Goal: Task Accomplishment & Management: Use online tool/utility

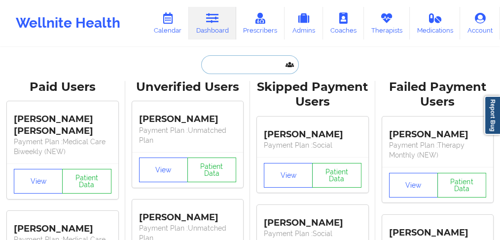
click at [220, 64] on input "text" at bounding box center [250, 64] width 98 height 19
paste input "[PERSON_NAME]"
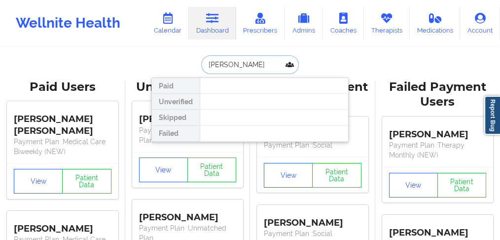
drag, startPoint x: 234, startPoint y: 64, endPoint x: 302, endPoint y: 64, distance: 68.0
click at [302, 64] on div "[PERSON_NAME] Paid Unverified Skipped Failed" at bounding box center [249, 64] width 197 height 19
type input "[PERSON_NAME]"
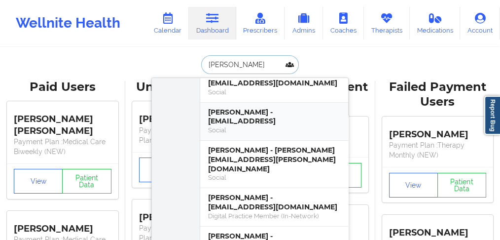
scroll to position [99, 0]
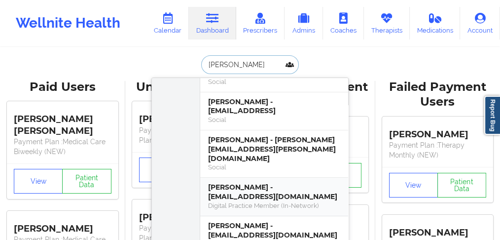
click at [241, 184] on div "[PERSON_NAME] - [EMAIL_ADDRESS][DOMAIN_NAME]" at bounding box center [274, 191] width 132 height 18
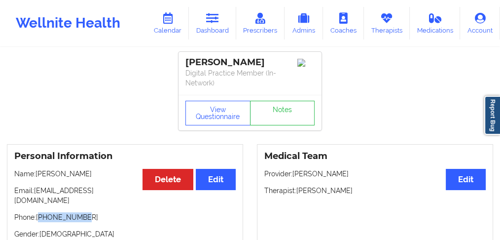
drag, startPoint x: 89, startPoint y: 198, endPoint x: 40, endPoint y: 198, distance: 48.8
click at [40, 198] on div "Personal Information Edit Delete Name: [PERSON_NAME] Email: [EMAIL_ADDRESS][DOM…" at bounding box center [125, 212] width 236 height 136
copy p "17272727551"
drag, startPoint x: 373, startPoint y: 193, endPoint x: 297, endPoint y: 190, distance: 76.4
click at [297, 190] on p "Therapist: [PERSON_NAME]" at bounding box center [374, 190] width 221 height 10
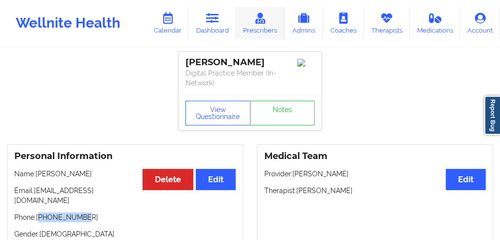
copy p "[PERSON_NAME]"
click at [171, 27] on link "Calendar" at bounding box center [167, 23] width 42 height 33
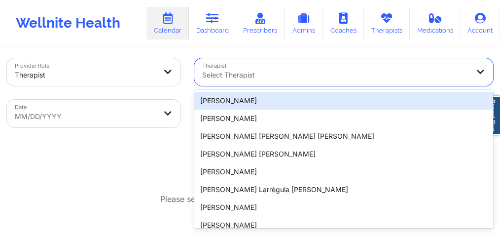
click at [262, 85] on div "Select Therapist" at bounding box center [331, 72] width 275 height 28
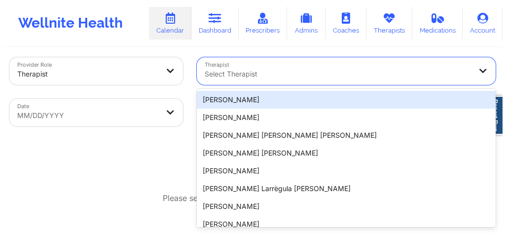
scroll to position [10, 0]
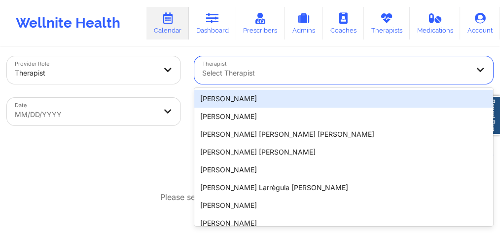
paste input "[PERSON_NAME]"
type input "[PERSON_NAME]"
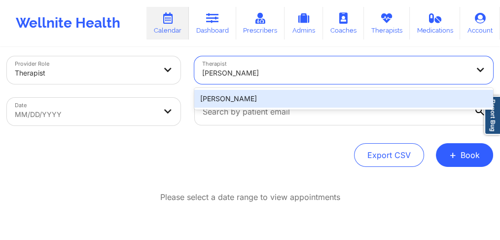
click at [250, 94] on div "[PERSON_NAME]" at bounding box center [343, 99] width 299 height 18
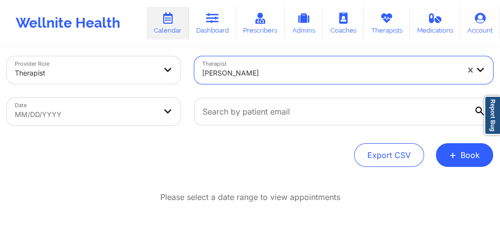
click at [45, 113] on body "Wellnite Health Calendar Dashboard Prescribers Admins Coaches Therapists Medica…" at bounding box center [250, 110] width 500 height 240
select select "2025-8"
select select "2025-9"
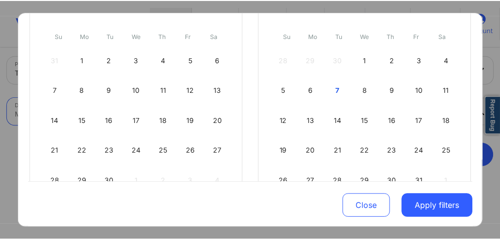
scroll to position [131, 0]
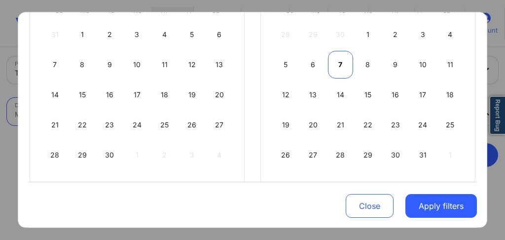
click at [336, 64] on div "7" at bounding box center [340, 65] width 25 height 28
select select "2025-9"
select select "2025-10"
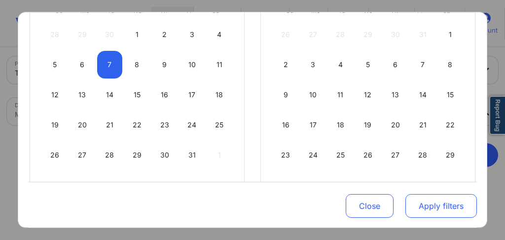
select select "2025-9"
select select "2025-10"
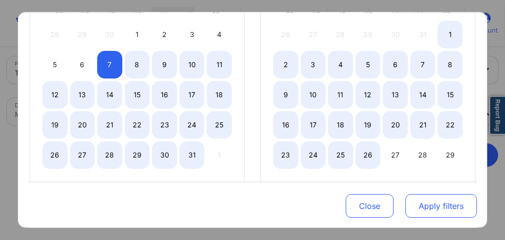
click at [417, 206] on button "Apply filters" at bounding box center [440, 206] width 71 height 24
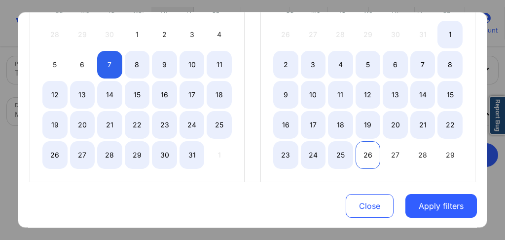
select select "2025-9"
select select "2025-10"
click at [369, 151] on div "26" at bounding box center [367, 155] width 25 height 28
select select "2025-9"
select select "2025-10"
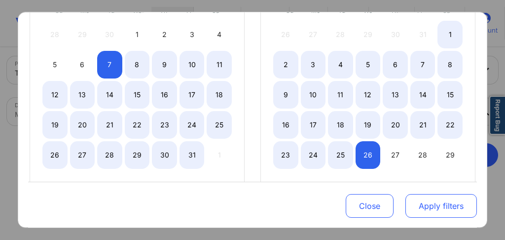
click at [426, 202] on button "Apply filters" at bounding box center [440, 206] width 71 height 24
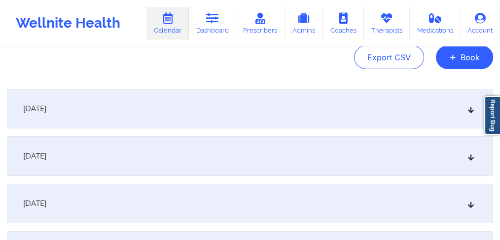
scroll to position [108, 0]
click at [46, 109] on span "[DATE]" at bounding box center [34, 108] width 23 height 10
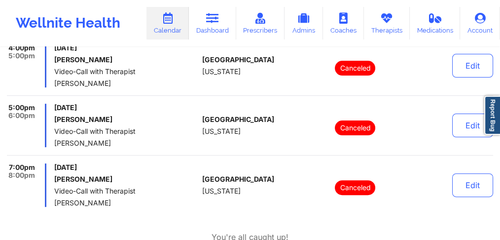
scroll to position [306, 0]
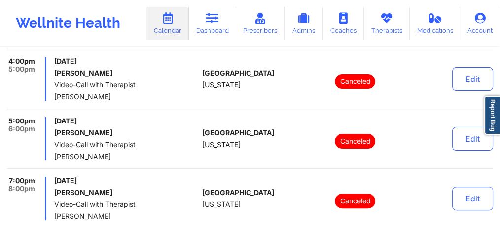
click at [170, 27] on link "Calendar" at bounding box center [167, 23] width 42 height 33
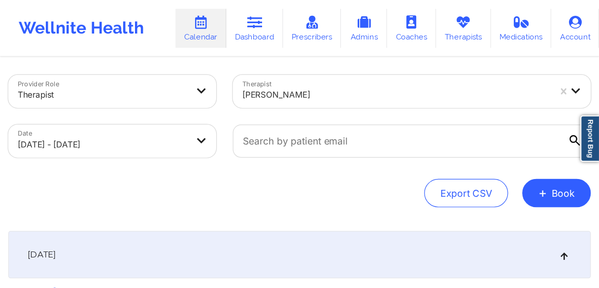
scroll to position [0, 0]
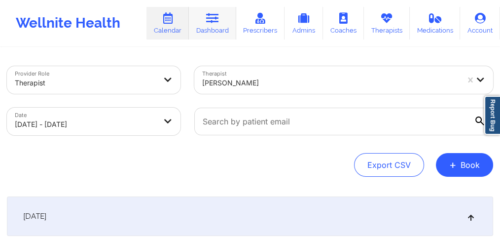
click at [217, 31] on link "Dashboard" at bounding box center [212, 23] width 47 height 33
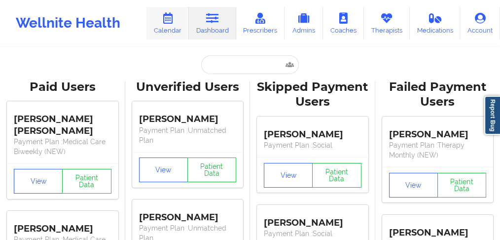
click at [176, 28] on link "Calendar" at bounding box center [167, 23] width 42 height 33
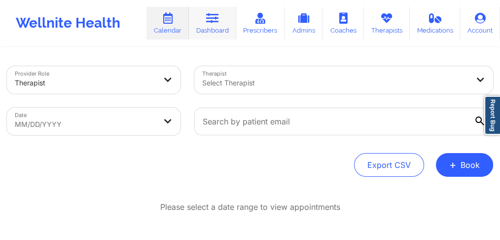
click at [202, 31] on link "Dashboard" at bounding box center [212, 23] width 47 height 33
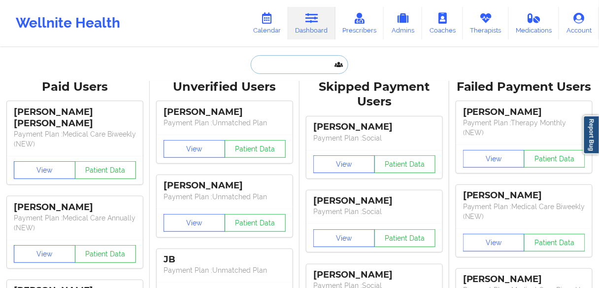
click at [272, 65] on input "text" at bounding box center [300, 64] width 98 height 19
paste input "[PERSON_NAME]"
type input "[PERSON_NAME]"
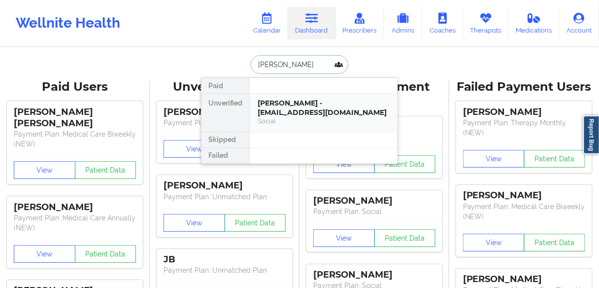
click at [290, 109] on div "[PERSON_NAME] - [EMAIL_ADDRESS][DOMAIN_NAME]" at bounding box center [324, 108] width 132 height 18
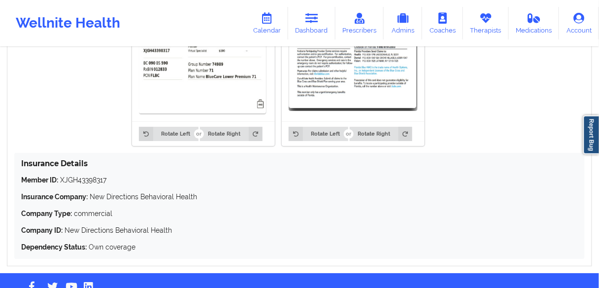
scroll to position [774, 0]
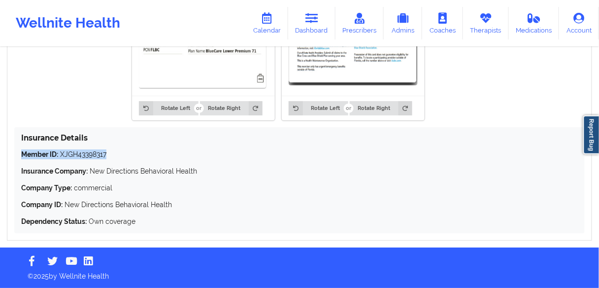
drag, startPoint x: 115, startPoint y: 155, endPoint x: 13, endPoint y: 153, distance: 102.0
click at [13, 153] on div "Insurance Information Edit Rotate Left Rotate Right Rotate Left Rotate Right In…" at bounding box center [300, 95] width 586 height 291
copy p "Member ID: XJGH43398317"
drag, startPoint x: 112, startPoint y: 152, endPoint x: 119, endPoint y: 152, distance: 6.4
click at [112, 152] on p "Member ID: XJGH43398317" at bounding box center [299, 154] width 557 height 10
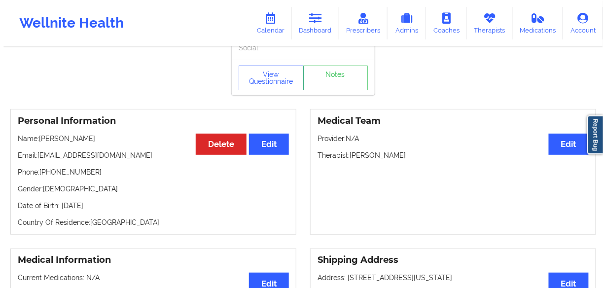
scroll to position [0, 0]
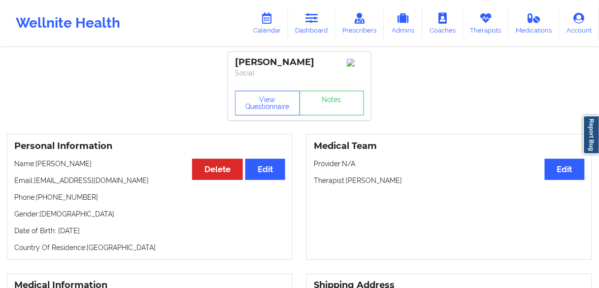
drag, startPoint x: 97, startPoint y: 165, endPoint x: 38, endPoint y: 167, distance: 59.2
click at [38, 167] on p "Name: [PERSON_NAME]" at bounding box center [149, 164] width 271 height 10
copy p "[PERSON_NAME]"
drag, startPoint x: 99, startPoint y: 201, endPoint x: 40, endPoint y: 200, distance: 58.2
click at [40, 200] on p "Phone: [PHONE_NUMBER]" at bounding box center [149, 197] width 271 height 10
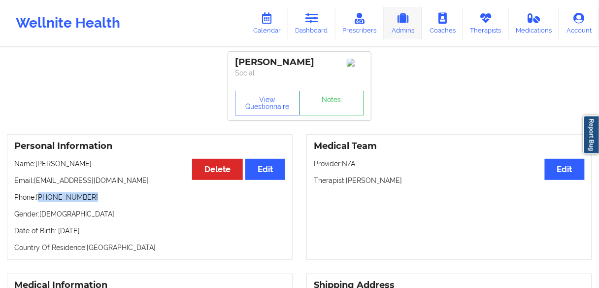
copy p "[PHONE_NUMBER]"
click at [57, 167] on p "Name: [PERSON_NAME]" at bounding box center [149, 164] width 271 height 10
copy p "[PERSON_NAME]"
click at [68, 176] on div "Personal Information Edit Delete Name: [PERSON_NAME] Email: [EMAIL_ADDRESS][DOM…" at bounding box center [150, 197] width 286 height 126
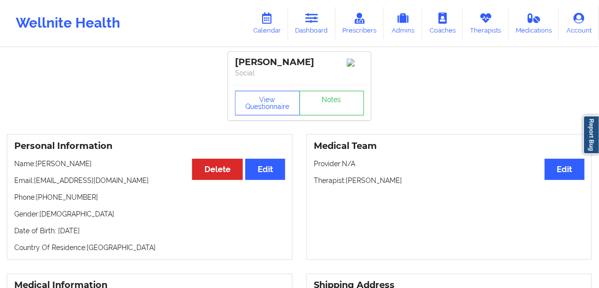
click at [57, 166] on p "Name: [PERSON_NAME]" at bounding box center [149, 164] width 271 height 10
drag, startPoint x: 95, startPoint y: 201, endPoint x: 40, endPoint y: 200, distance: 54.2
click at [40, 200] on p "Phone: [PHONE_NUMBER]" at bounding box center [149, 197] width 271 height 10
copy p "[PHONE_NUMBER]"
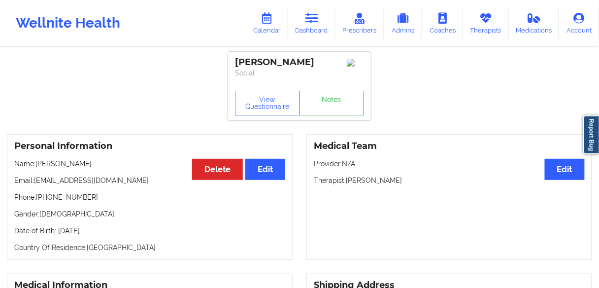
click at [60, 166] on p "Name: [PERSON_NAME]" at bounding box center [149, 164] width 271 height 10
copy p "[PERSON_NAME]"
drag, startPoint x: 111, startPoint y: 182, endPoint x: 35, endPoint y: 180, distance: 75.9
click at [35, 180] on p "Email: [EMAIL_ADDRESS][DOMAIN_NAME]" at bounding box center [149, 180] width 271 height 10
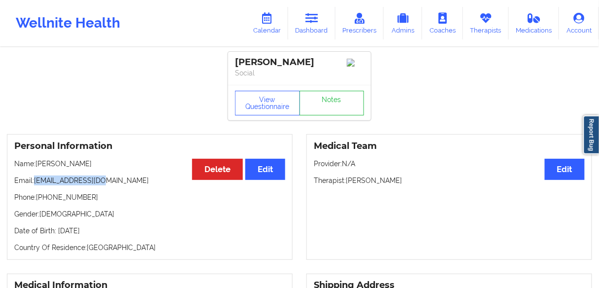
copy p "[EMAIL_ADDRESS][DOMAIN_NAME]"
click at [98, 202] on p "Phone: [PHONE_NUMBER]" at bounding box center [149, 197] width 271 height 10
drag, startPoint x: 98, startPoint y: 202, endPoint x: 40, endPoint y: 199, distance: 57.7
click at [40, 199] on p "Phone: [PHONE_NUMBER]" at bounding box center [149, 197] width 271 height 10
copy p "[PHONE_NUMBER]"
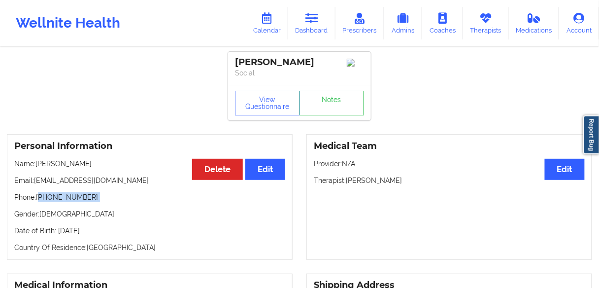
drag, startPoint x: 421, startPoint y: 182, endPoint x: 346, endPoint y: 183, distance: 74.4
click at [346, 183] on p "Therapist: [PERSON_NAME]" at bounding box center [449, 180] width 271 height 10
click at [312, 26] on link "Dashboard" at bounding box center [311, 23] width 47 height 33
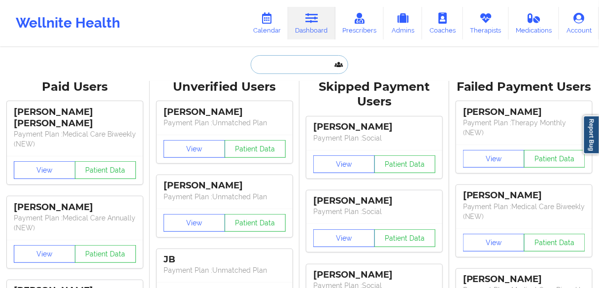
click at [292, 64] on input "text" at bounding box center [300, 64] width 98 height 19
paste input "[PERSON_NAME]"
type input "[PERSON_NAME]"
click at [269, 28] on link "Calendar" at bounding box center [267, 23] width 42 height 33
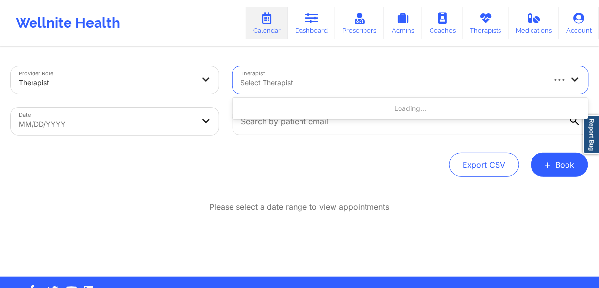
click at [317, 85] on div at bounding box center [393, 83] width 304 height 12
paste input "[PERSON_NAME]"
type input "[PERSON_NAME]"
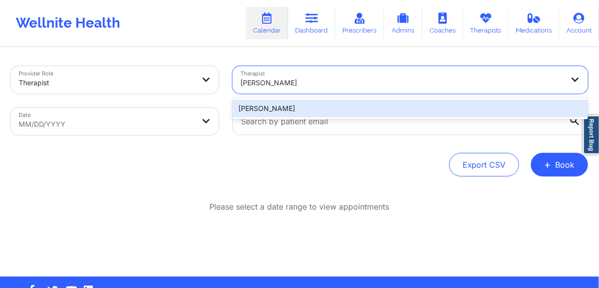
click at [282, 106] on div "[PERSON_NAME]" at bounding box center [411, 109] width 356 height 18
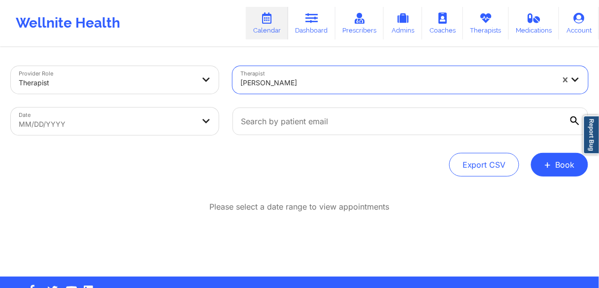
select select "2025-8"
select select "2025-9"
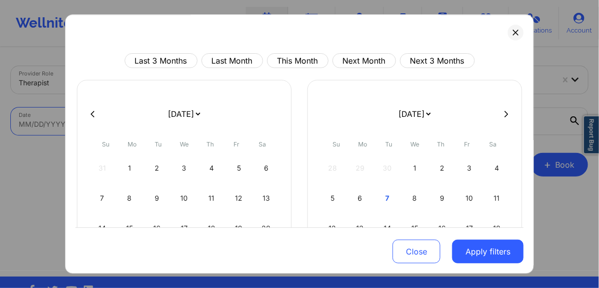
click at [53, 129] on body "Wellnite Health Calendar Dashboard Prescribers Admins Coaches Therapists Medica…" at bounding box center [299, 144] width 599 height 288
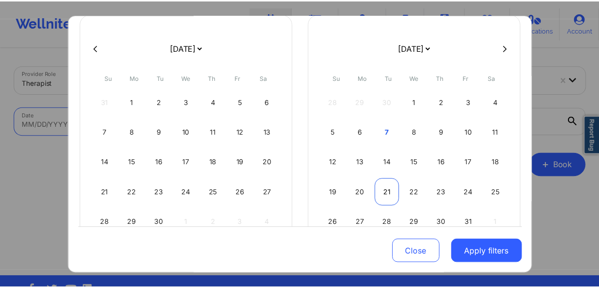
scroll to position [79, 0]
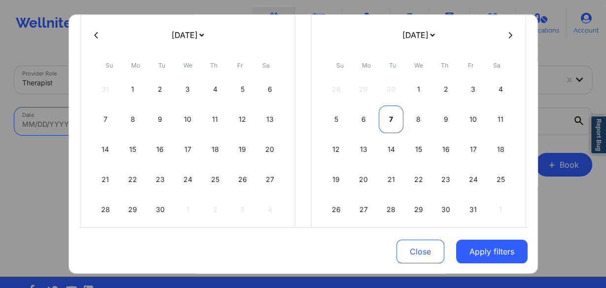
click at [388, 121] on div "7" at bounding box center [391, 119] width 25 height 28
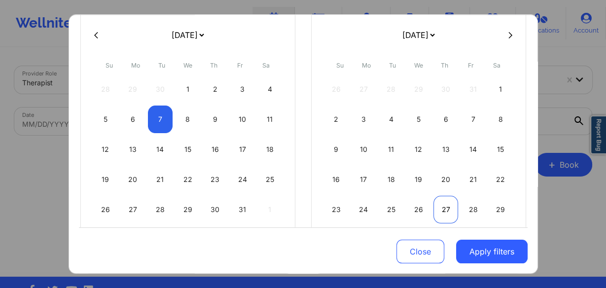
select select "2025-9"
select select "2025-10"
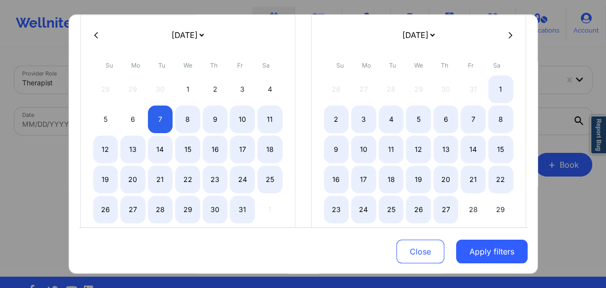
select select "2025-9"
select select "2025-10"
select select "2025-9"
select select "2025-10"
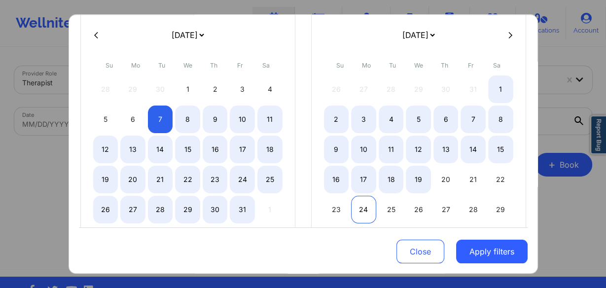
select select "2025-9"
select select "2025-10"
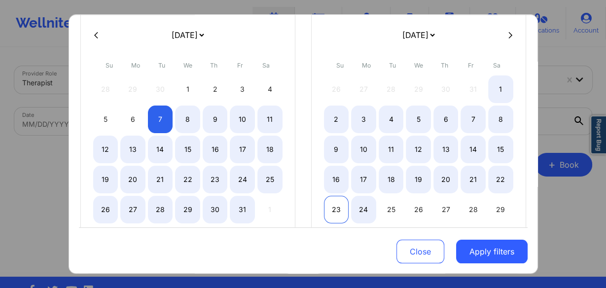
select select "2025-9"
select select "2025-10"
select select "2025-9"
select select "2025-10"
drag, startPoint x: 335, startPoint y: 204, endPoint x: 389, endPoint y: 217, distance: 55.8
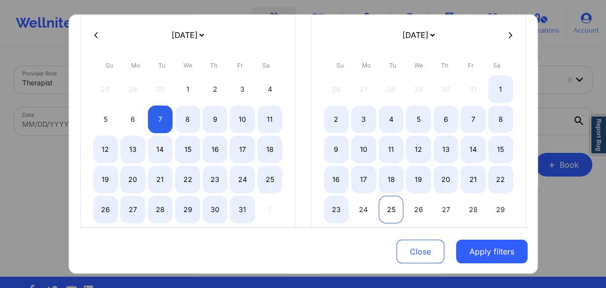
click at [334, 204] on div "23" at bounding box center [336, 210] width 25 height 28
select select "2025-9"
select select "2025-10"
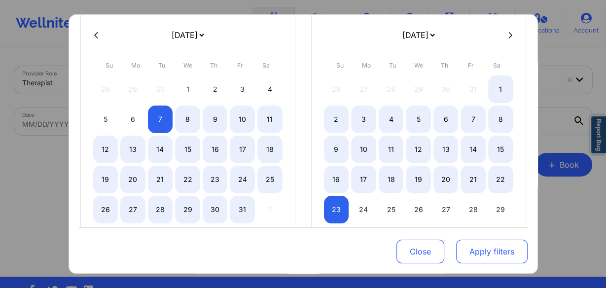
click at [486, 239] on button "Apply filters" at bounding box center [491, 252] width 71 height 24
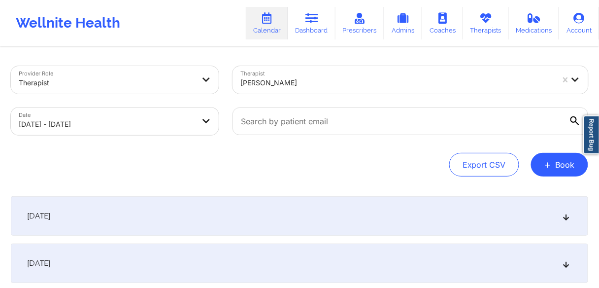
click at [50, 219] on span "[DATE]" at bounding box center [38, 216] width 23 height 10
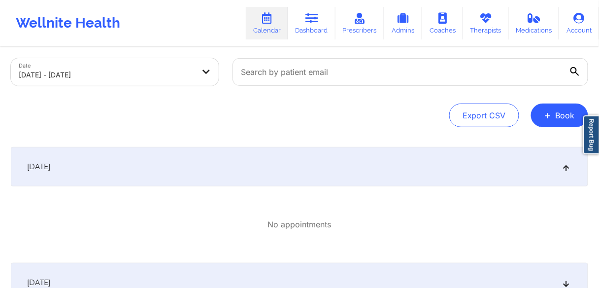
scroll to position [158, 0]
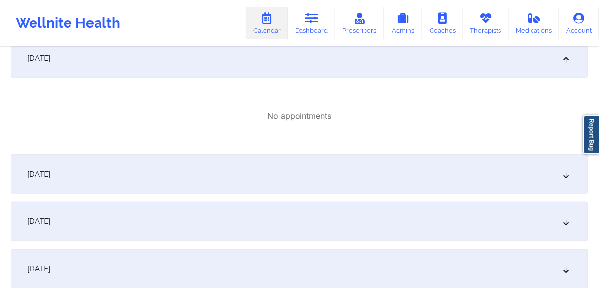
click at [87, 176] on div "[DATE]" at bounding box center [300, 173] width 578 height 39
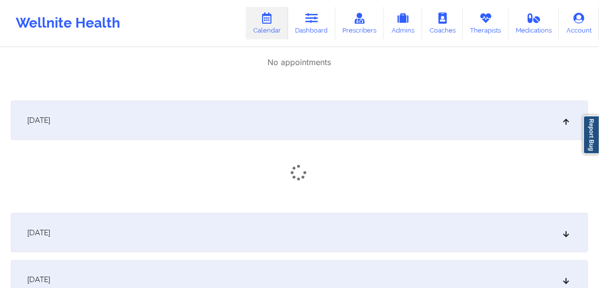
scroll to position [276, 0]
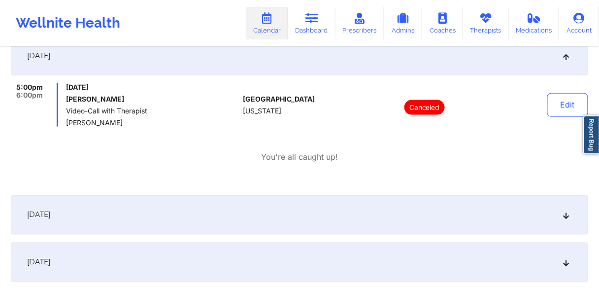
click at [48, 212] on span "[DATE]" at bounding box center [38, 215] width 23 height 10
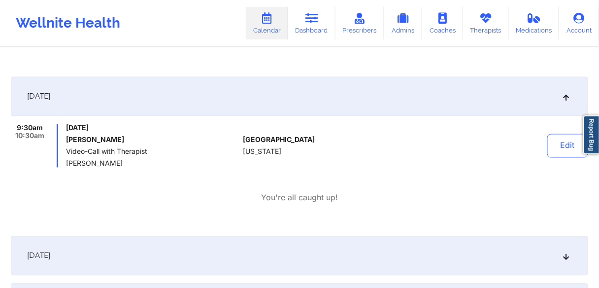
scroll to position [513, 0]
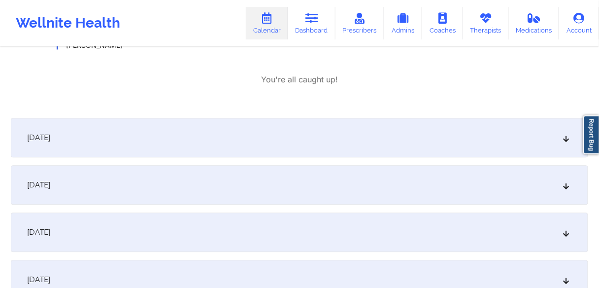
click at [72, 142] on div "[DATE]" at bounding box center [300, 137] width 578 height 39
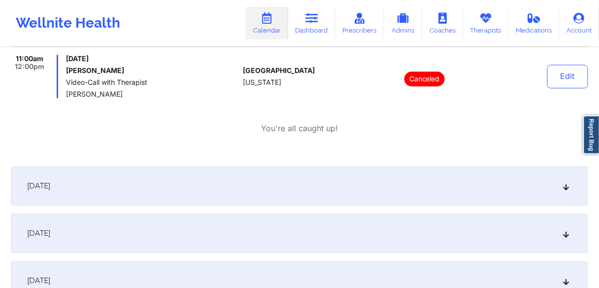
scroll to position [631, 0]
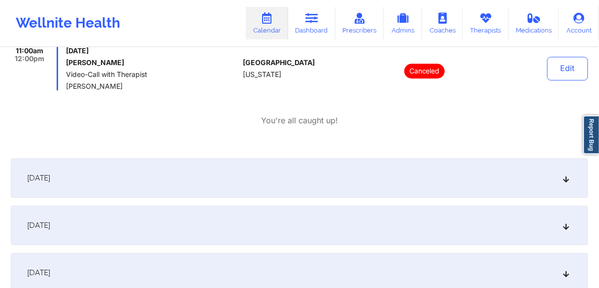
click at [50, 177] on span "[DATE]" at bounding box center [38, 178] width 23 height 10
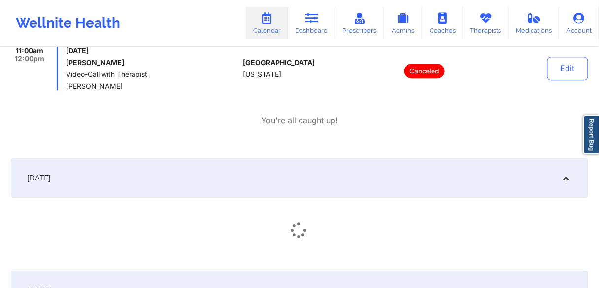
scroll to position [749, 0]
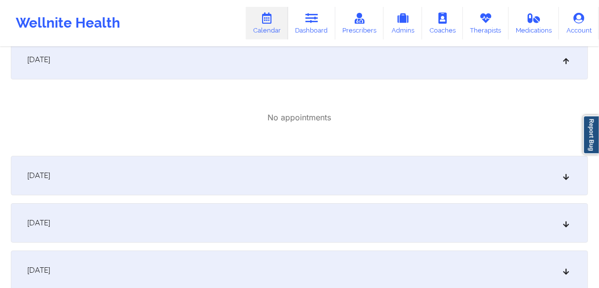
click at [50, 178] on span "[DATE]" at bounding box center [38, 176] width 23 height 10
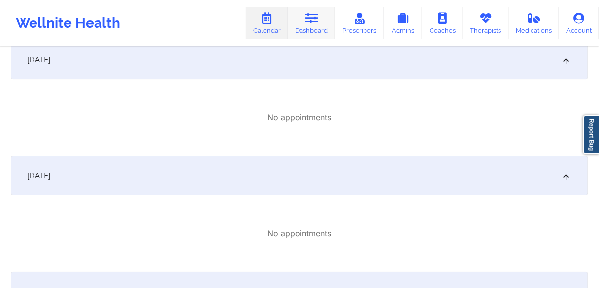
click at [311, 32] on link "Dashboard" at bounding box center [311, 23] width 47 height 33
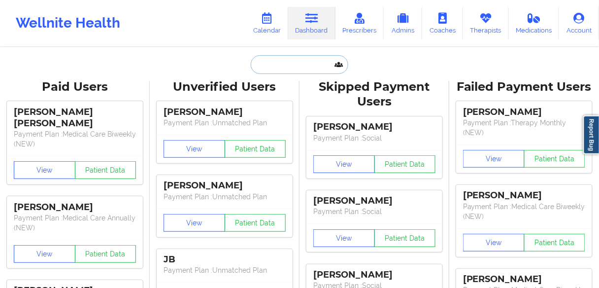
click at [287, 60] on input "text" at bounding box center [300, 64] width 98 height 19
paste input "[PERSON_NAME]"
type input "[PERSON_NAME]"
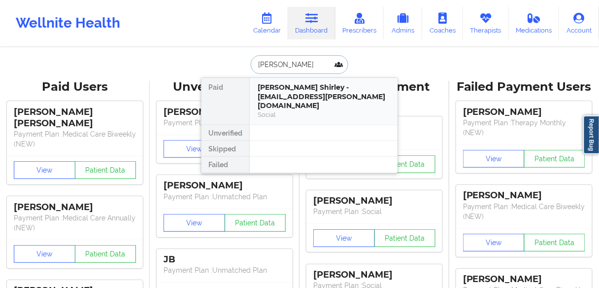
click at [289, 91] on div "[PERSON_NAME] Shirley - [EMAIL_ADDRESS][PERSON_NAME][DOMAIN_NAME]" at bounding box center [324, 97] width 132 height 28
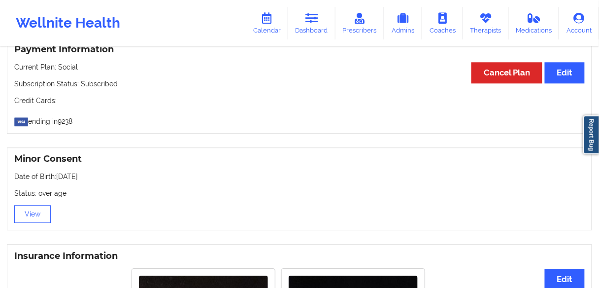
scroll to position [473, 0]
